Goal: Use online tool/utility

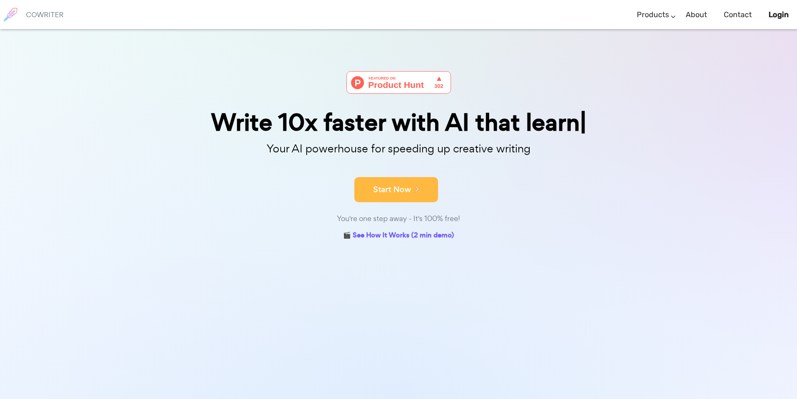
click at [419, 191] on icon at bounding box center [415, 188] width 8 height 9
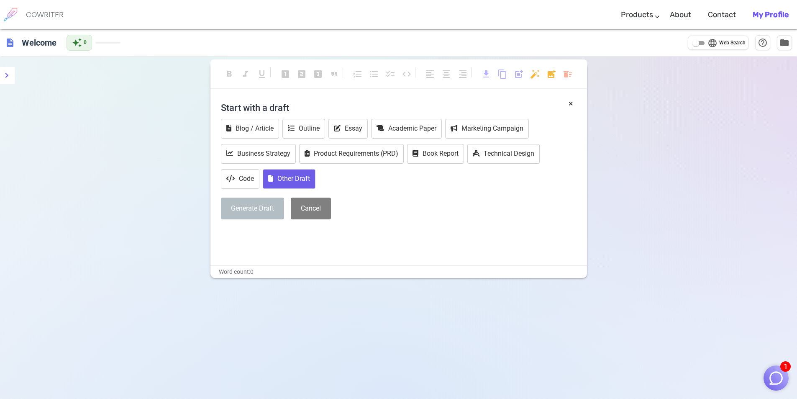
click at [295, 177] on button "Other Draft" at bounding box center [289, 179] width 53 height 20
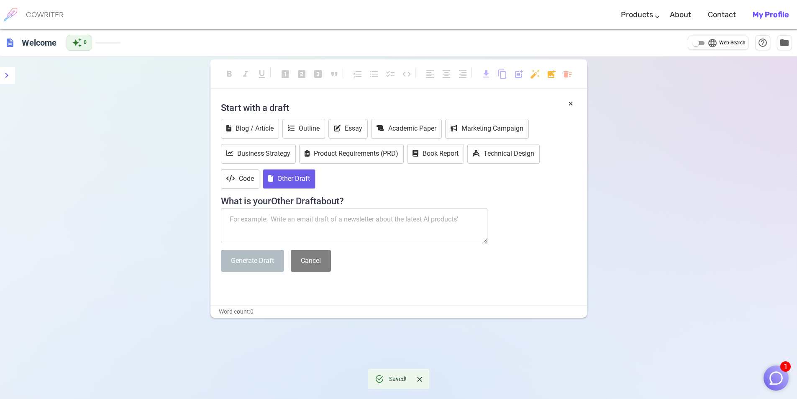
click at [295, 220] on textarea at bounding box center [354, 225] width 267 height 35
paste textarea "A CRITIQUE PAPER FOR THE DEPARTMENT OF SOCIAL WELFARE AND DEVELOPMENT OFFICIAL …"
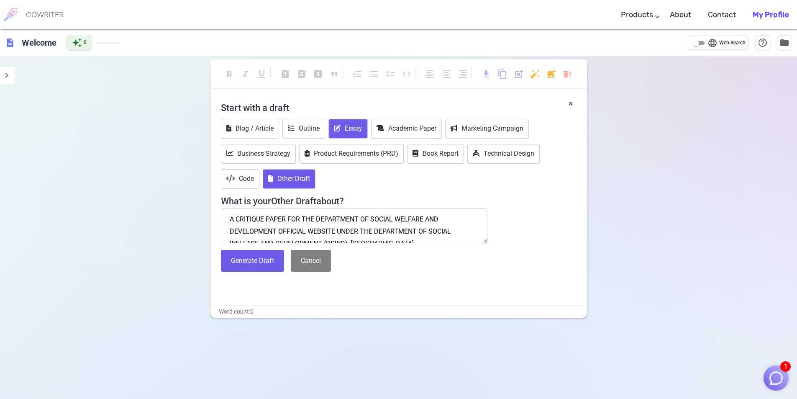
scroll to position [5, 0]
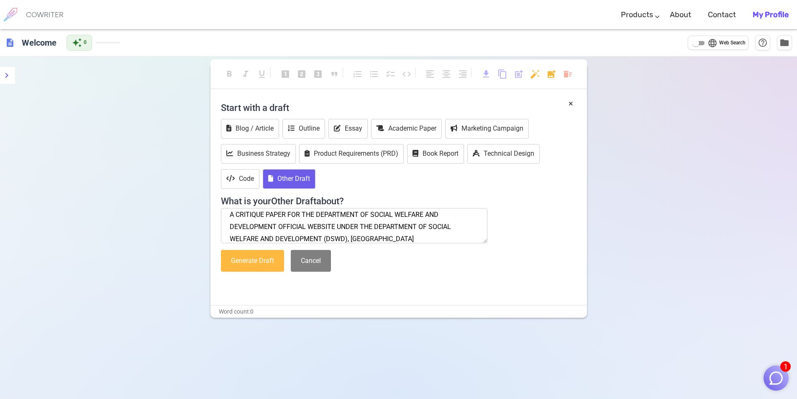
type textarea "A CRITIQUE PAPER FOR THE DEPARTMENT OF SOCIAL WELFARE AND DEVELOPMENT OFFICIAL …"
click at [255, 262] on button "Generate Draft" at bounding box center [252, 261] width 63 height 22
